Goal: Navigation & Orientation: Find specific page/section

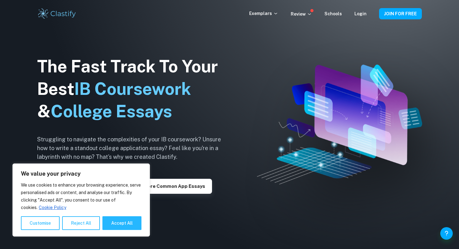
click at [50, 184] on p "We use cookies to enhance your browsing experience, serve personalised ads or c…" at bounding box center [81, 196] width 120 height 30
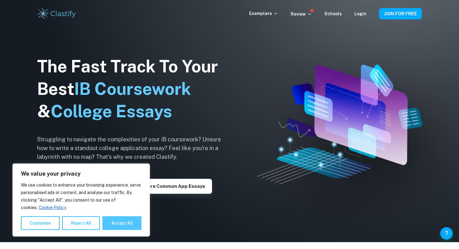
click at [125, 228] on button "Accept All" at bounding box center [121, 223] width 39 height 14
checkbox input "true"
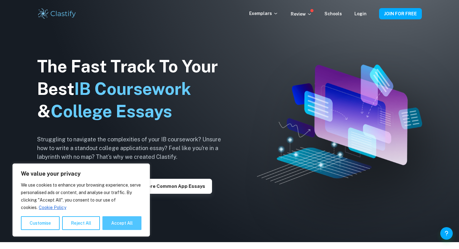
checkbox input "true"
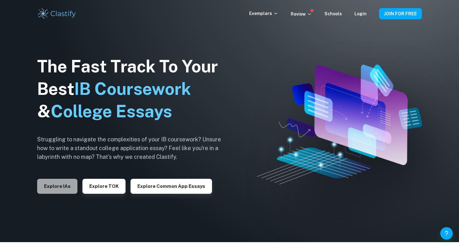
click at [55, 181] on button "Explore IAs" at bounding box center [57, 186] width 40 height 15
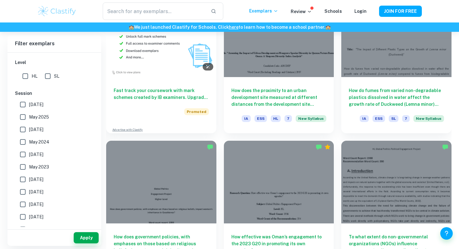
scroll to position [516, 0]
